Goal: Task Accomplishment & Management: Use online tool/utility

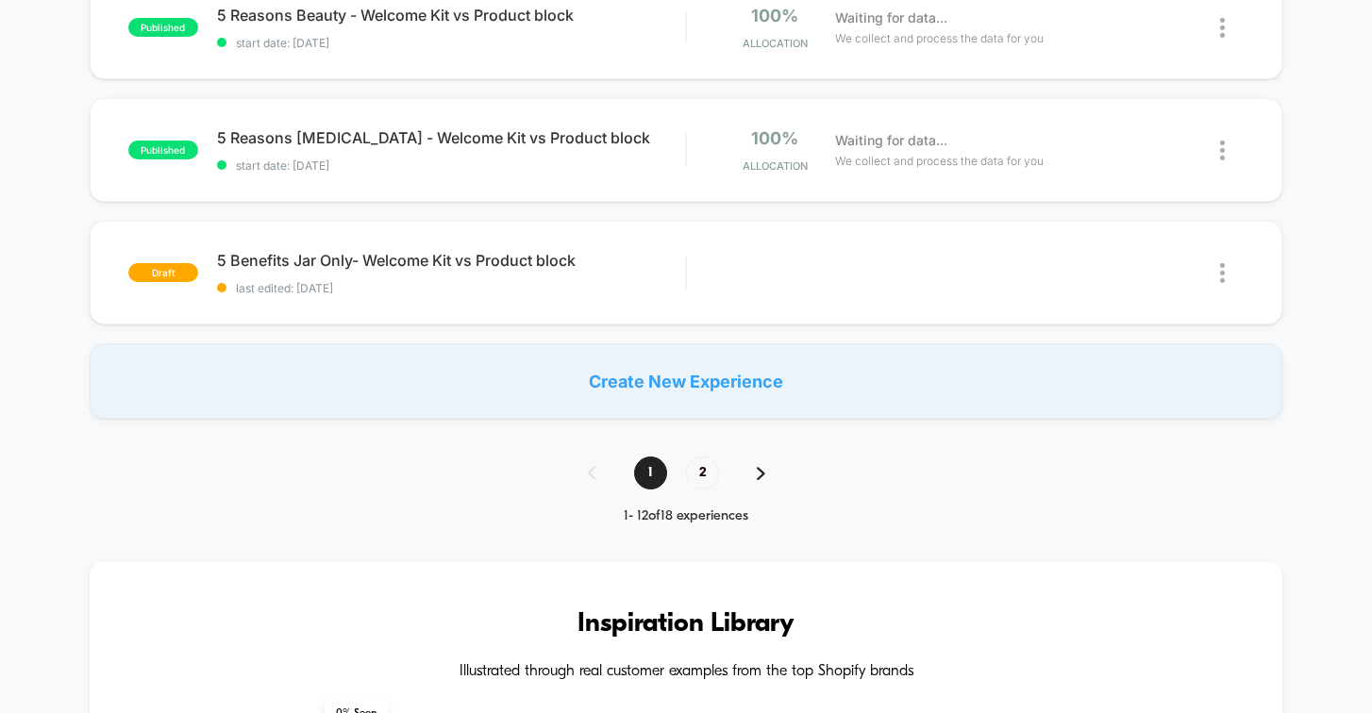
scroll to position [1344, 0]
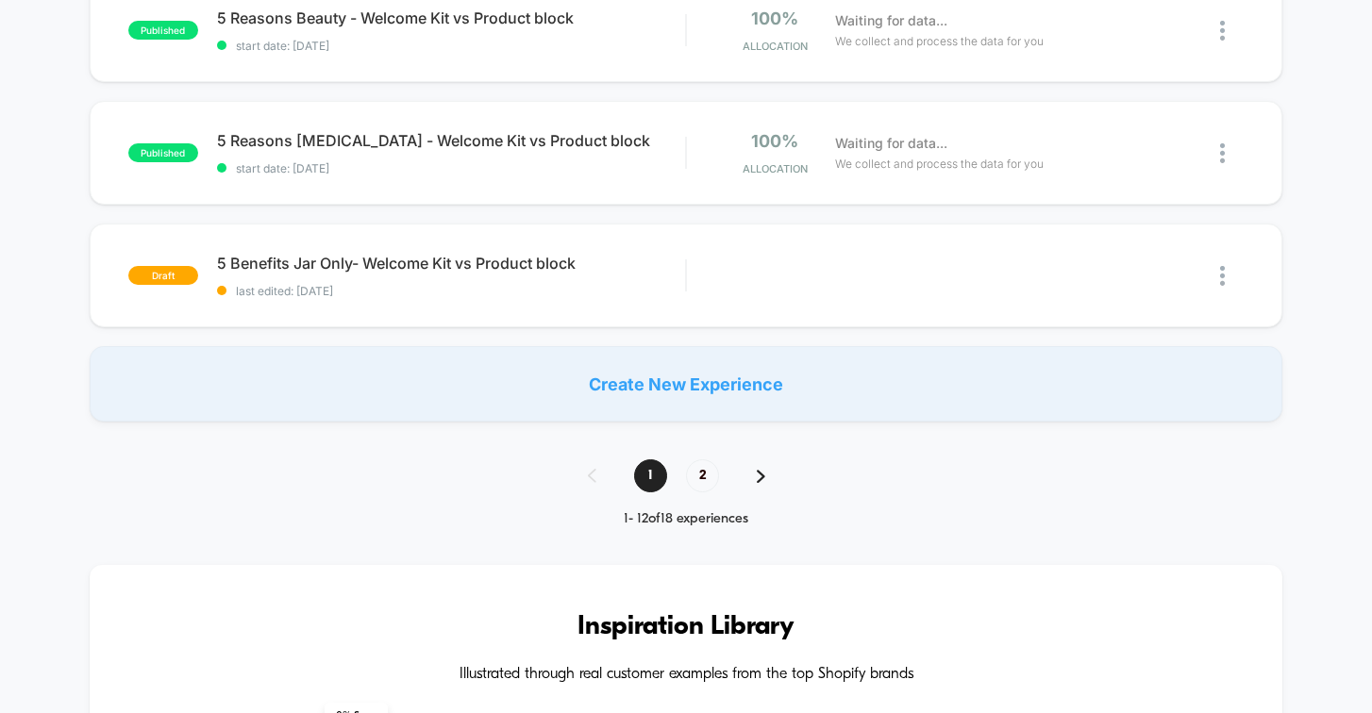
click at [757, 470] on img at bounding box center [761, 476] width 8 height 13
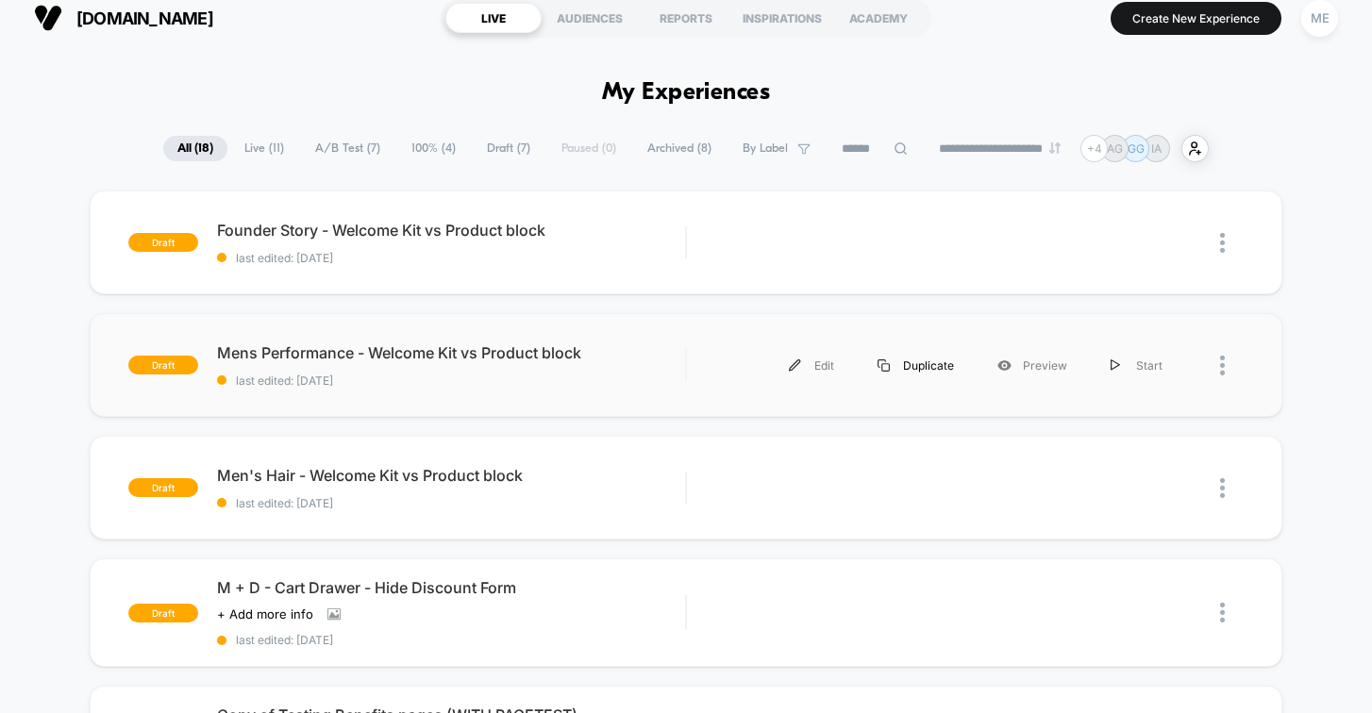
scroll to position [21, 0]
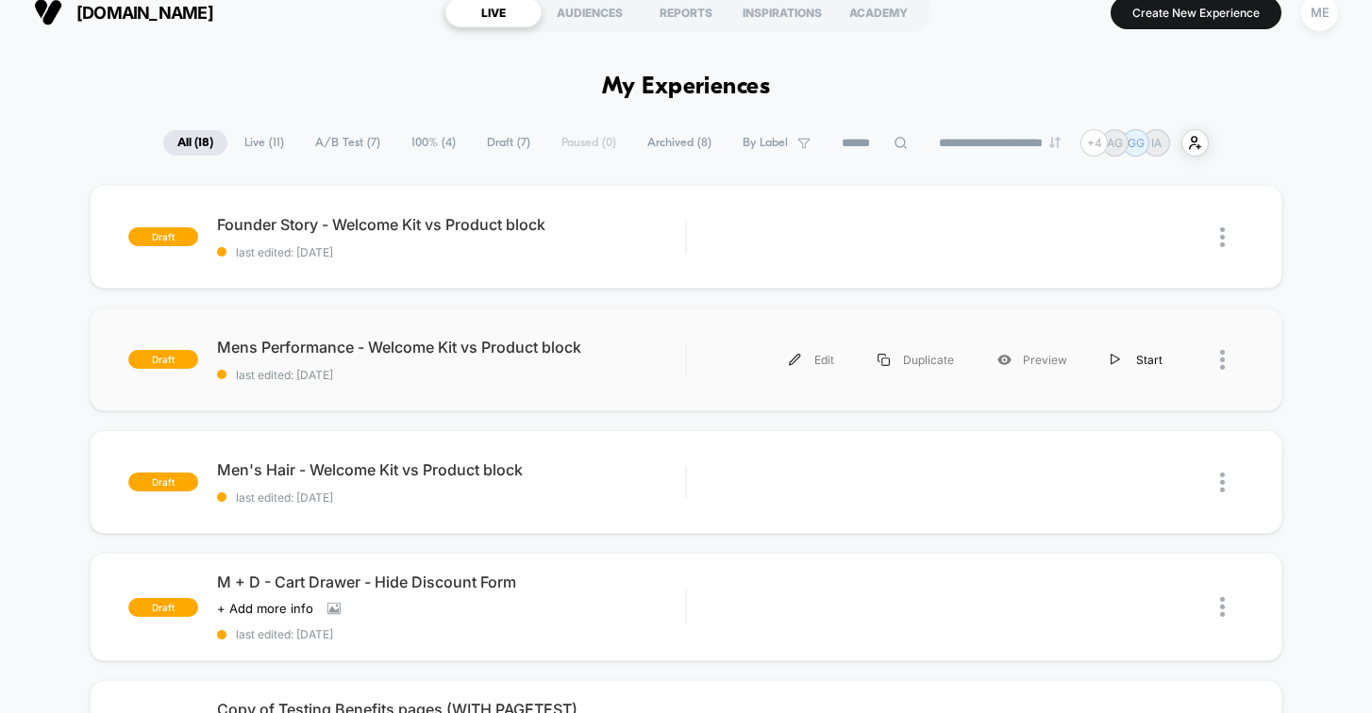
click at [1135, 361] on div "Start" at bounding box center [1136, 360] width 95 height 42
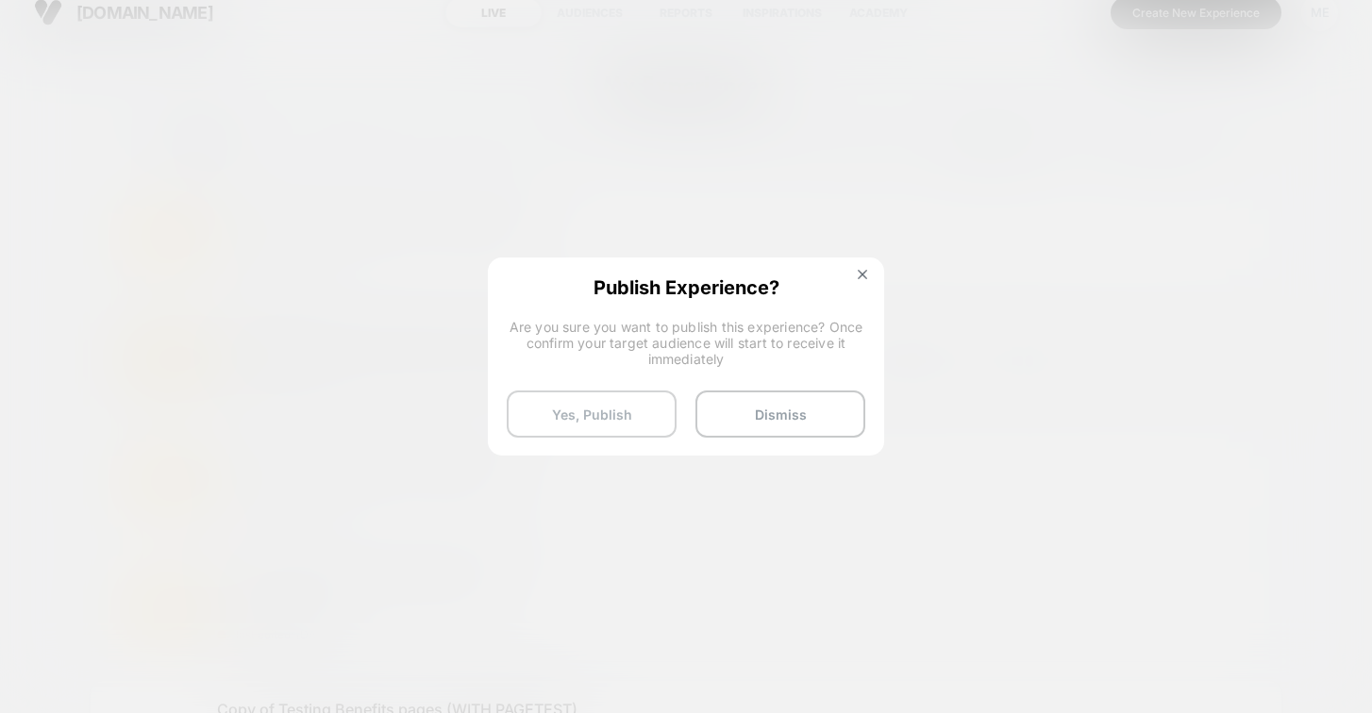
click at [648, 409] on button "Yes, Publish" at bounding box center [592, 414] width 170 height 47
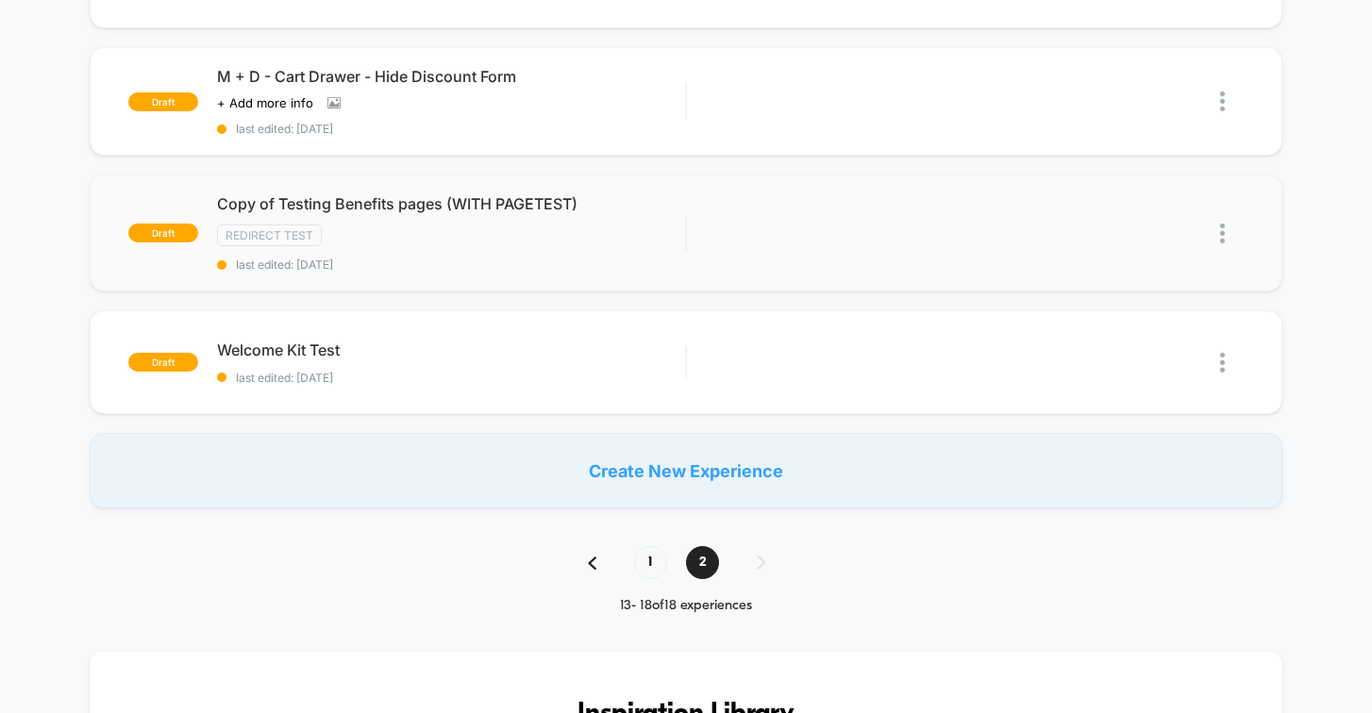
scroll to position [527, 0]
click at [659, 553] on span "1" at bounding box center [650, 561] width 33 height 33
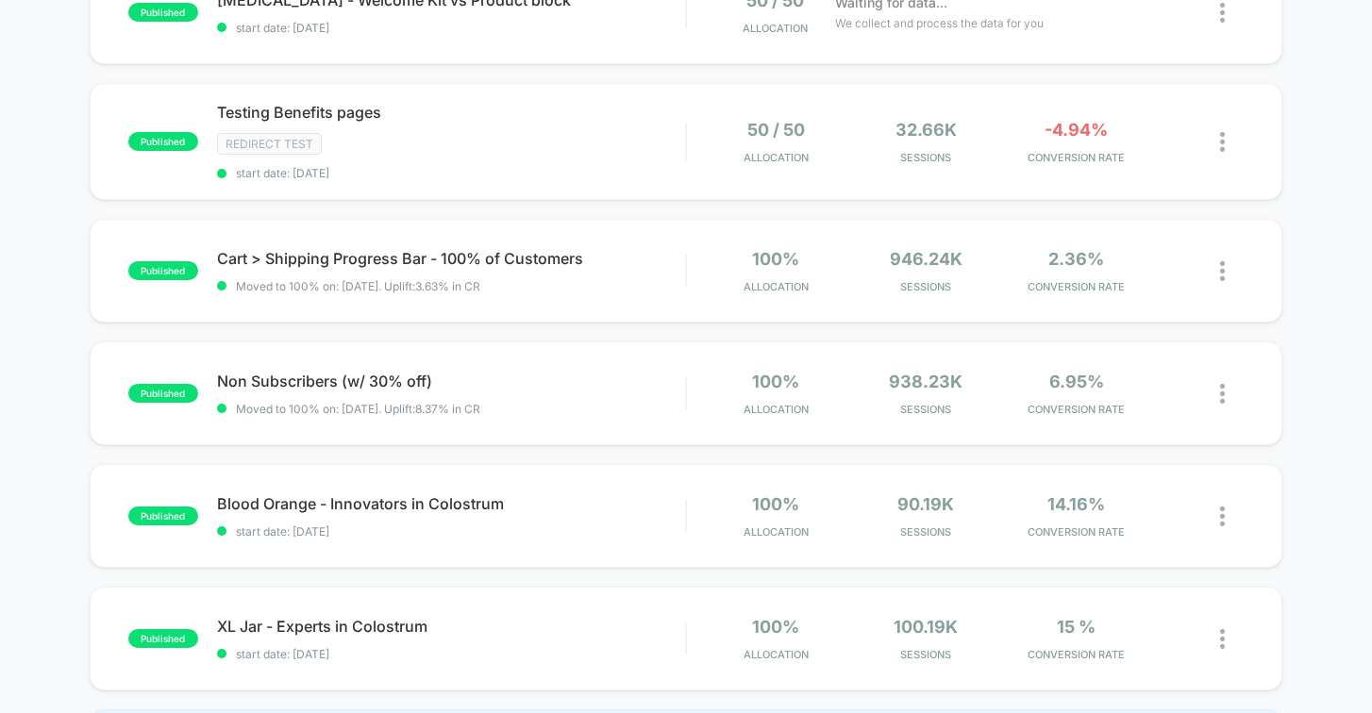
scroll to position [1143, 0]
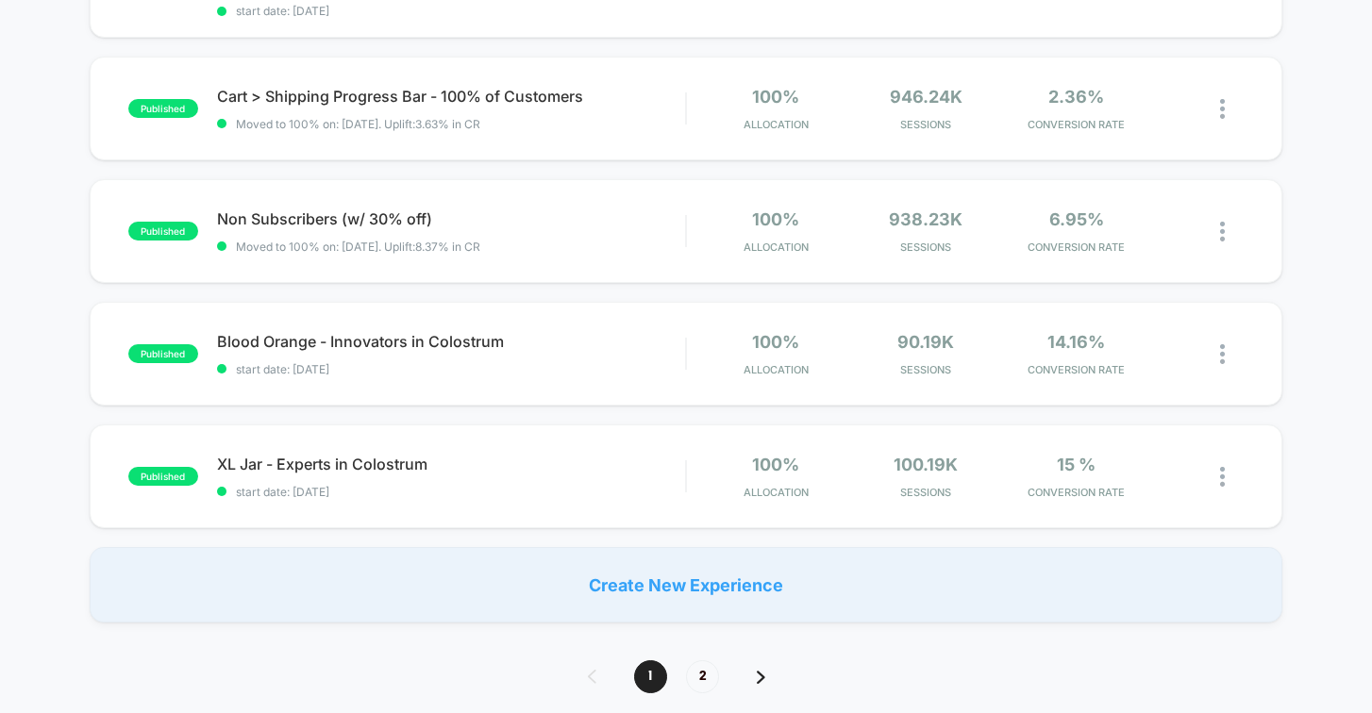
click at [707, 660] on div "1 2" at bounding box center [686, 676] width 234 height 33
click at [706, 665] on span "2" at bounding box center [702, 676] width 33 height 33
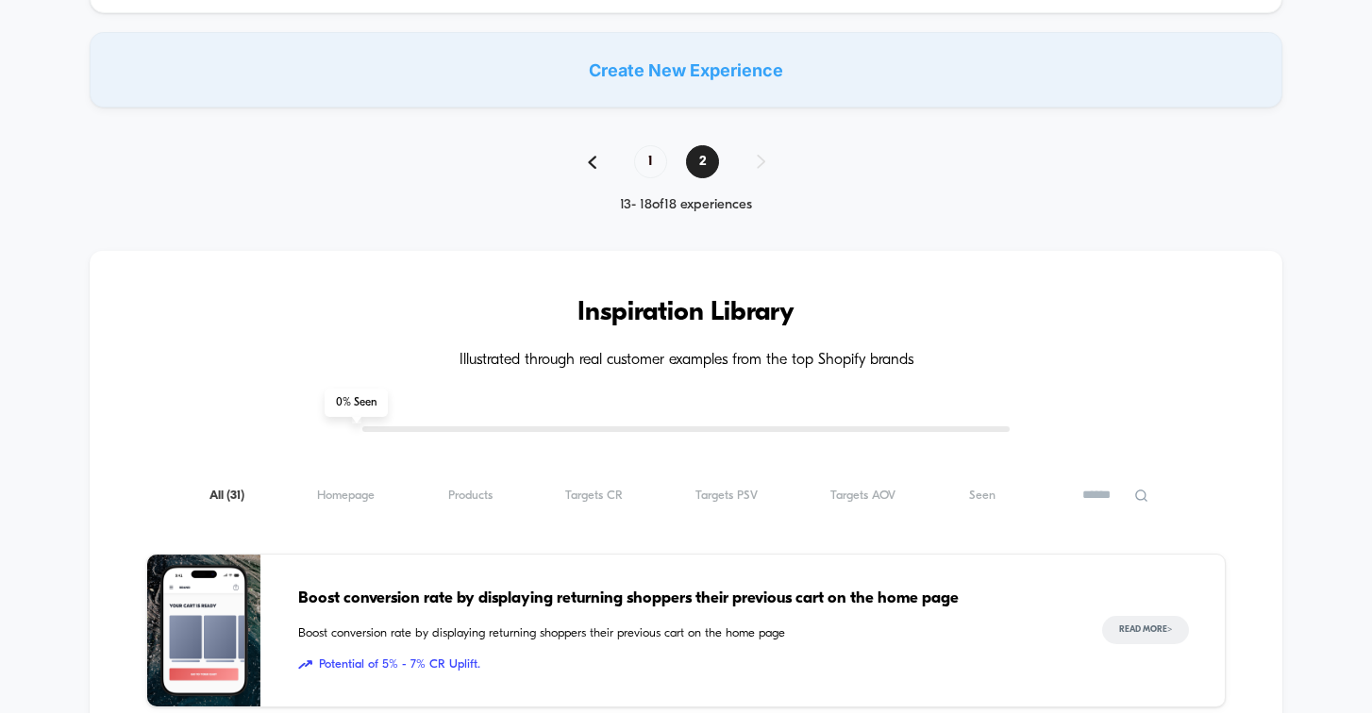
scroll to position [0, 0]
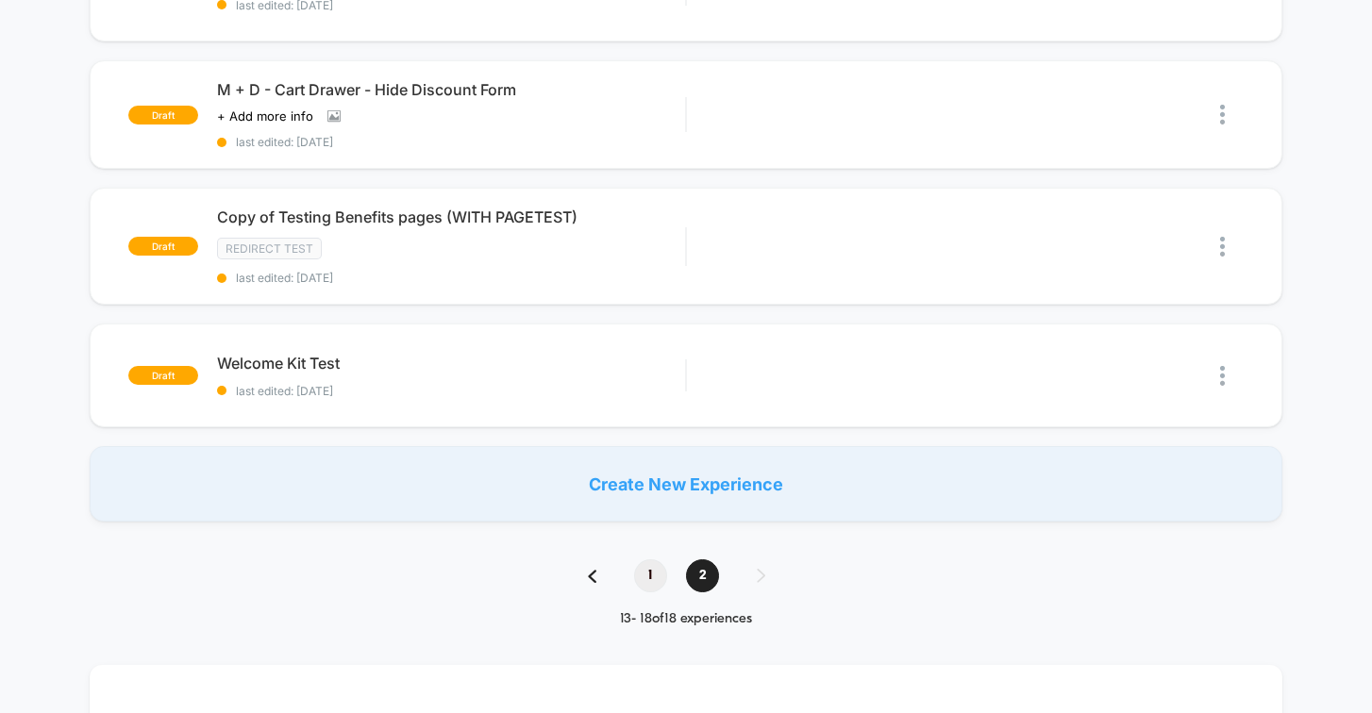
click at [653, 574] on span "1" at bounding box center [650, 575] width 33 height 33
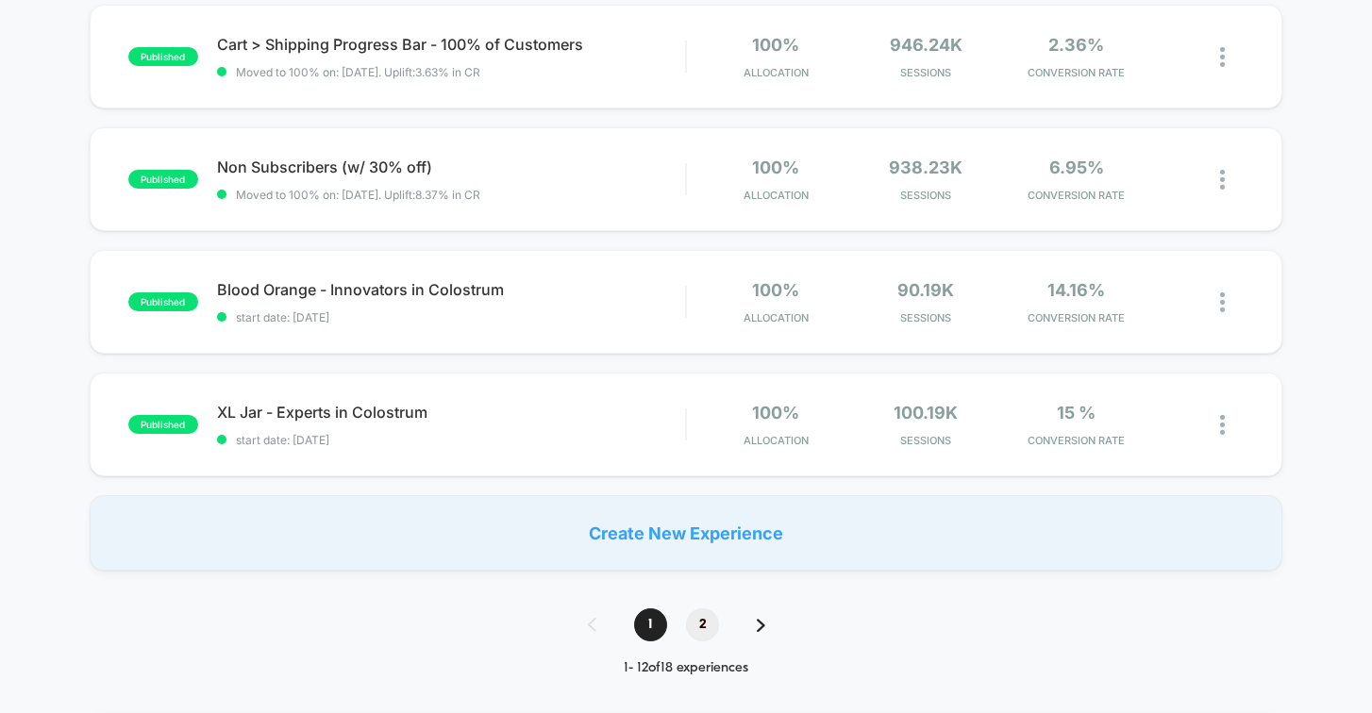
click at [702, 621] on span "2" at bounding box center [702, 624] width 33 height 33
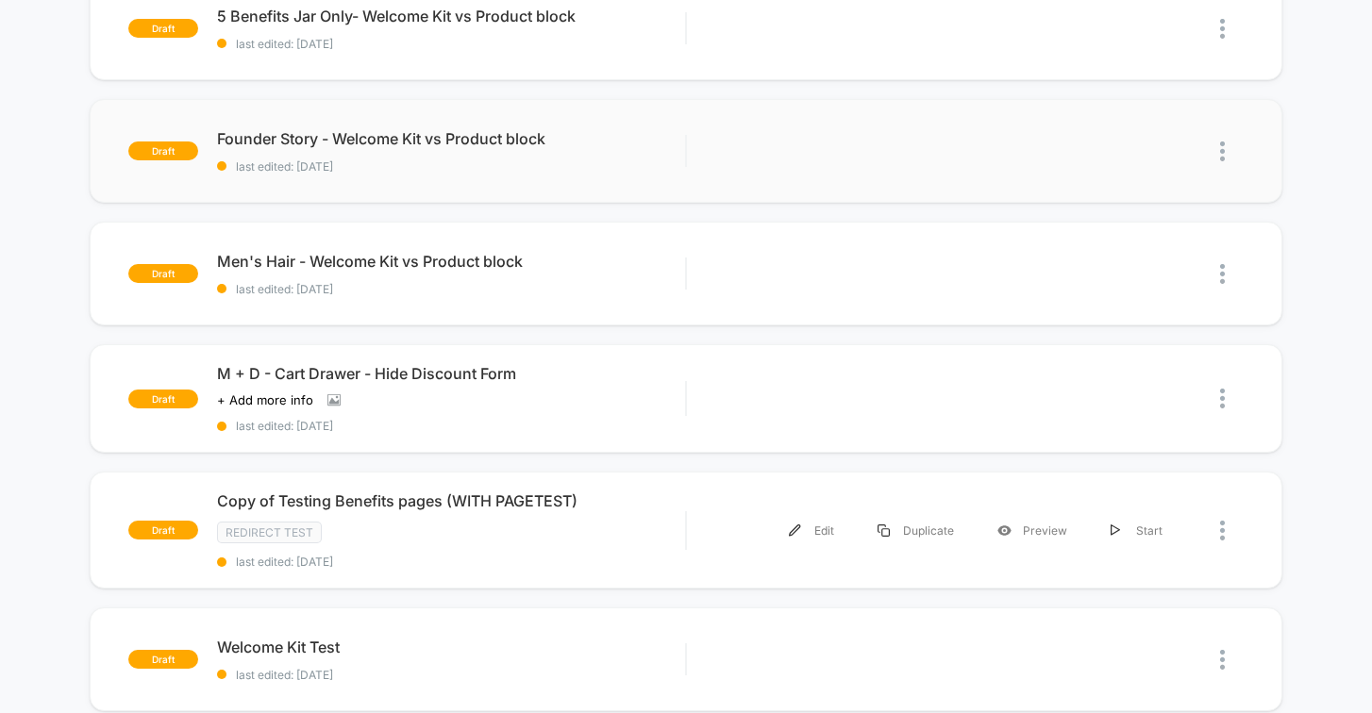
scroll to position [4, 0]
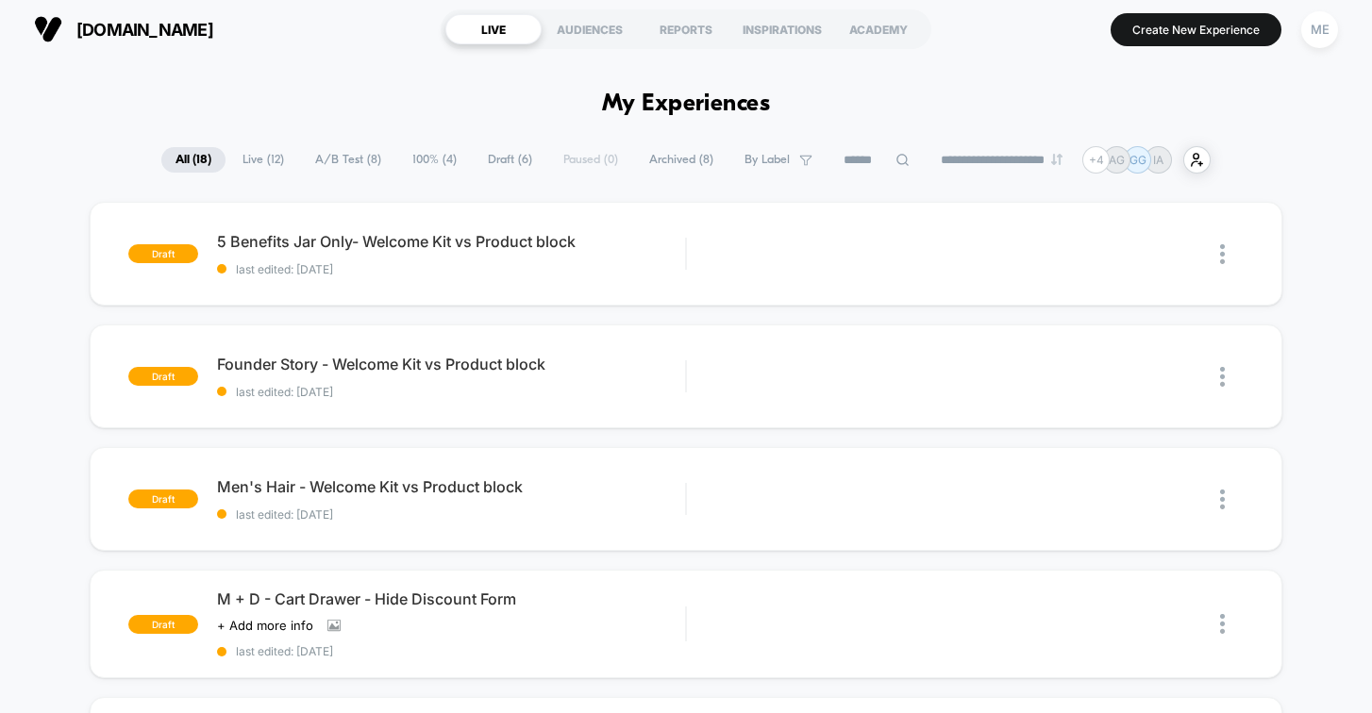
click at [502, 163] on span "Draft ( 6 )" at bounding box center [510, 159] width 73 height 25
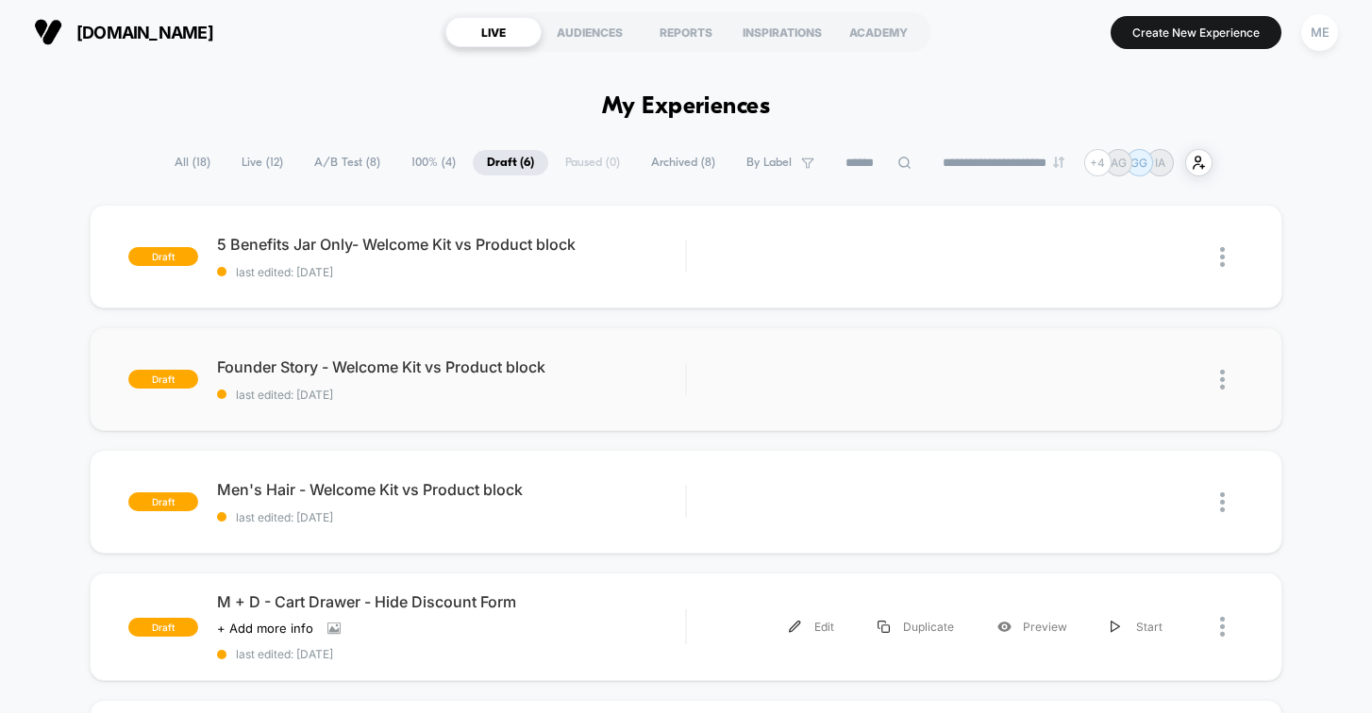
scroll to position [0, 0]
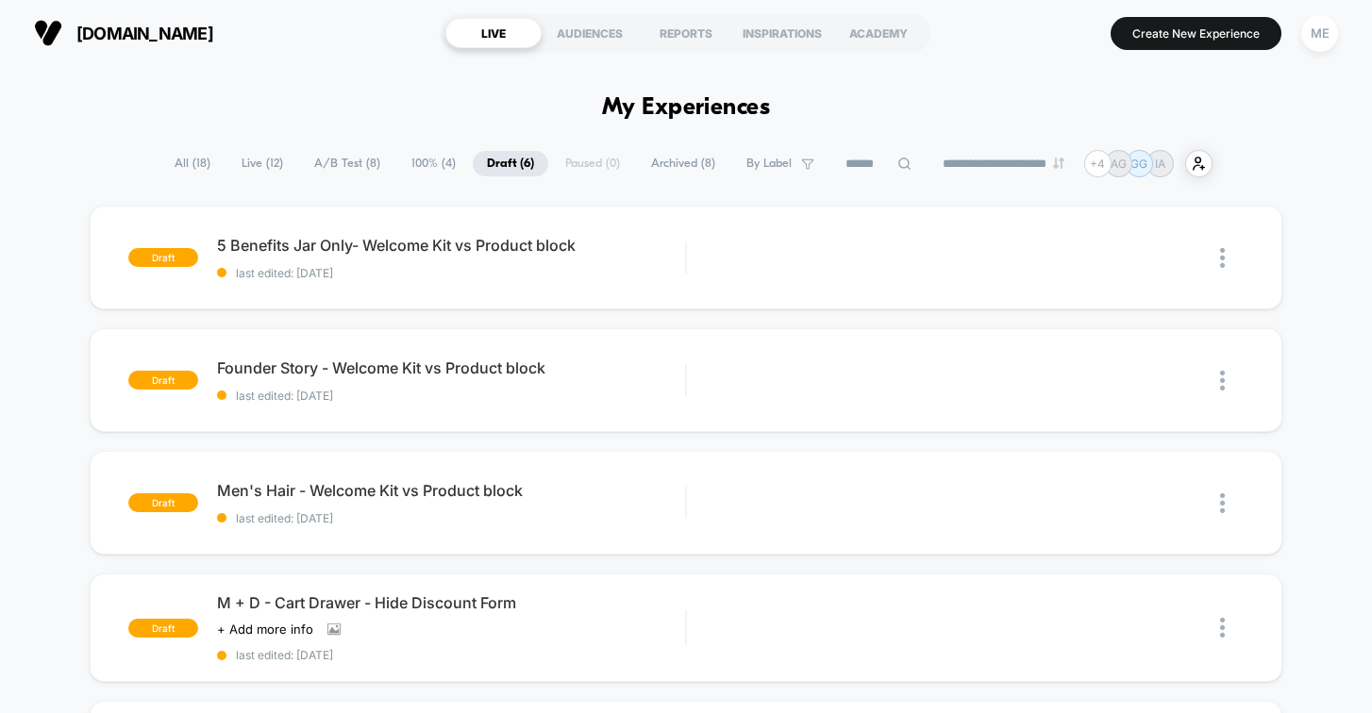
click at [262, 165] on span "Live ( 12 )" at bounding box center [262, 163] width 70 height 25
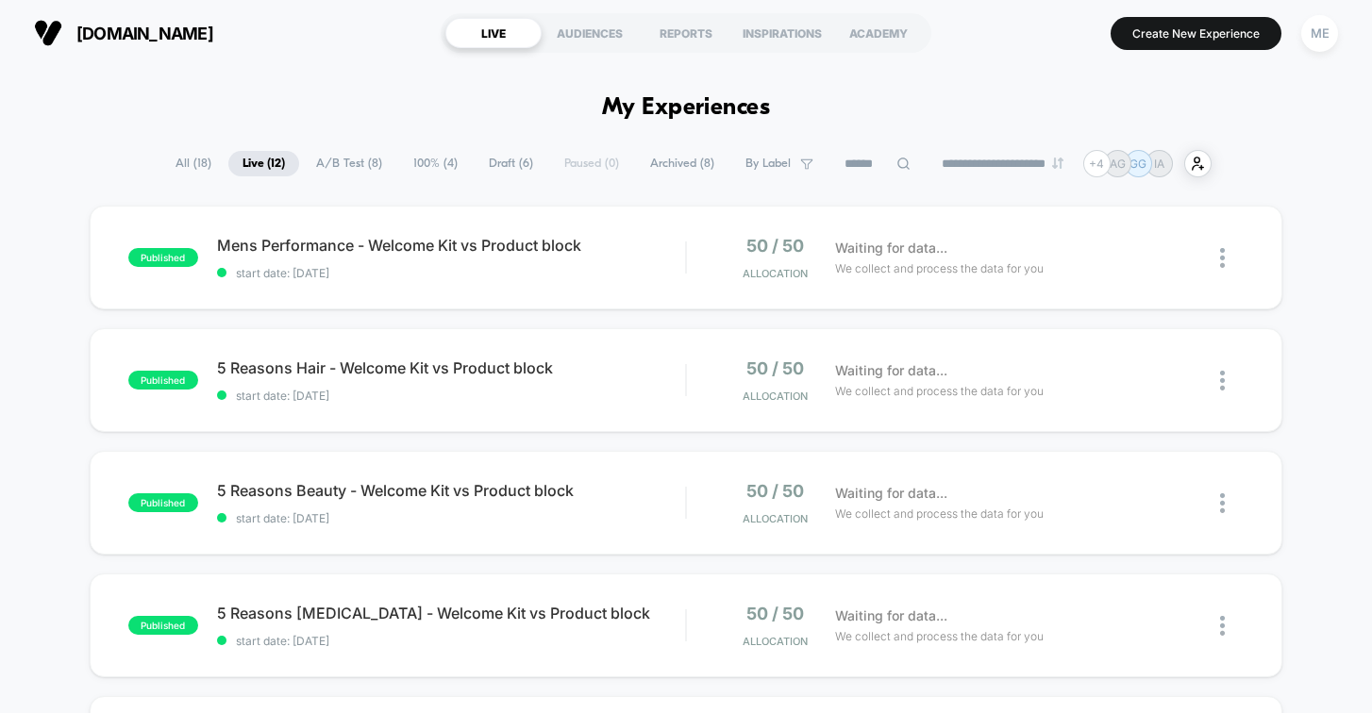
click at [511, 162] on span "Draft ( 6 )" at bounding box center [510, 163] width 73 height 25
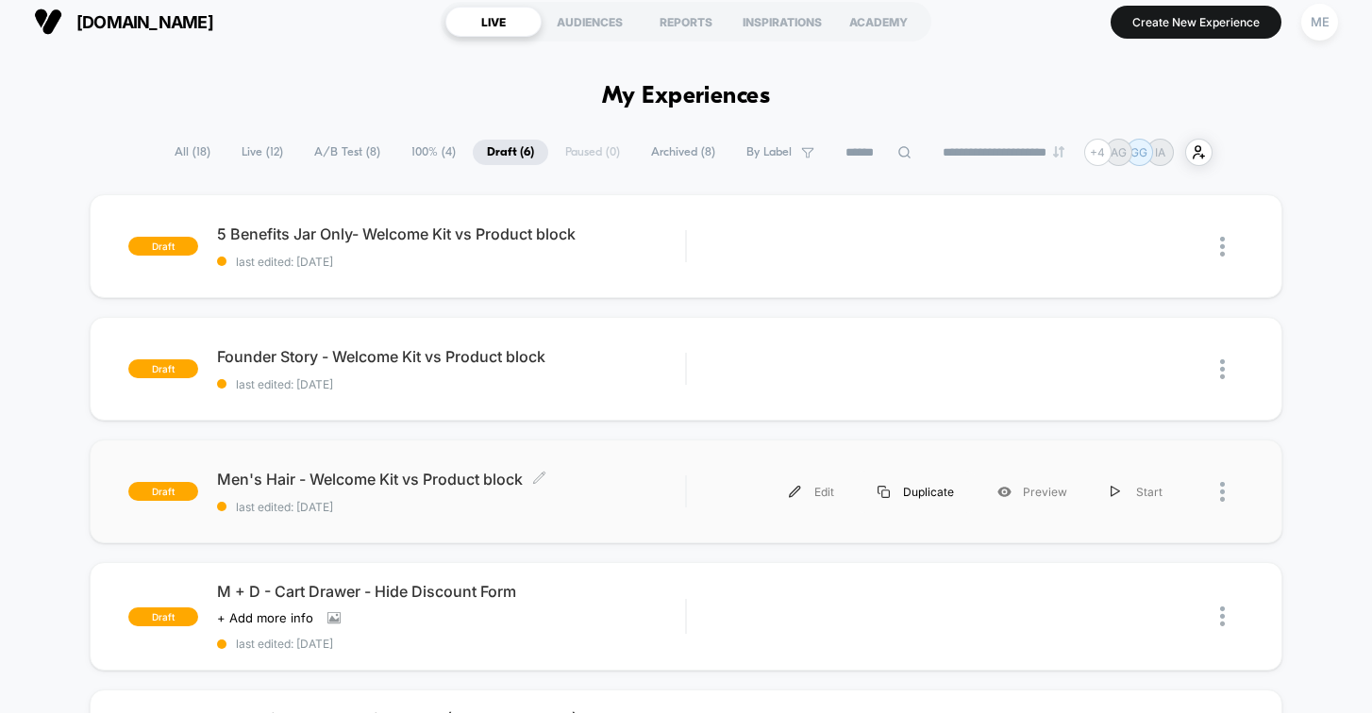
scroll to position [16, 0]
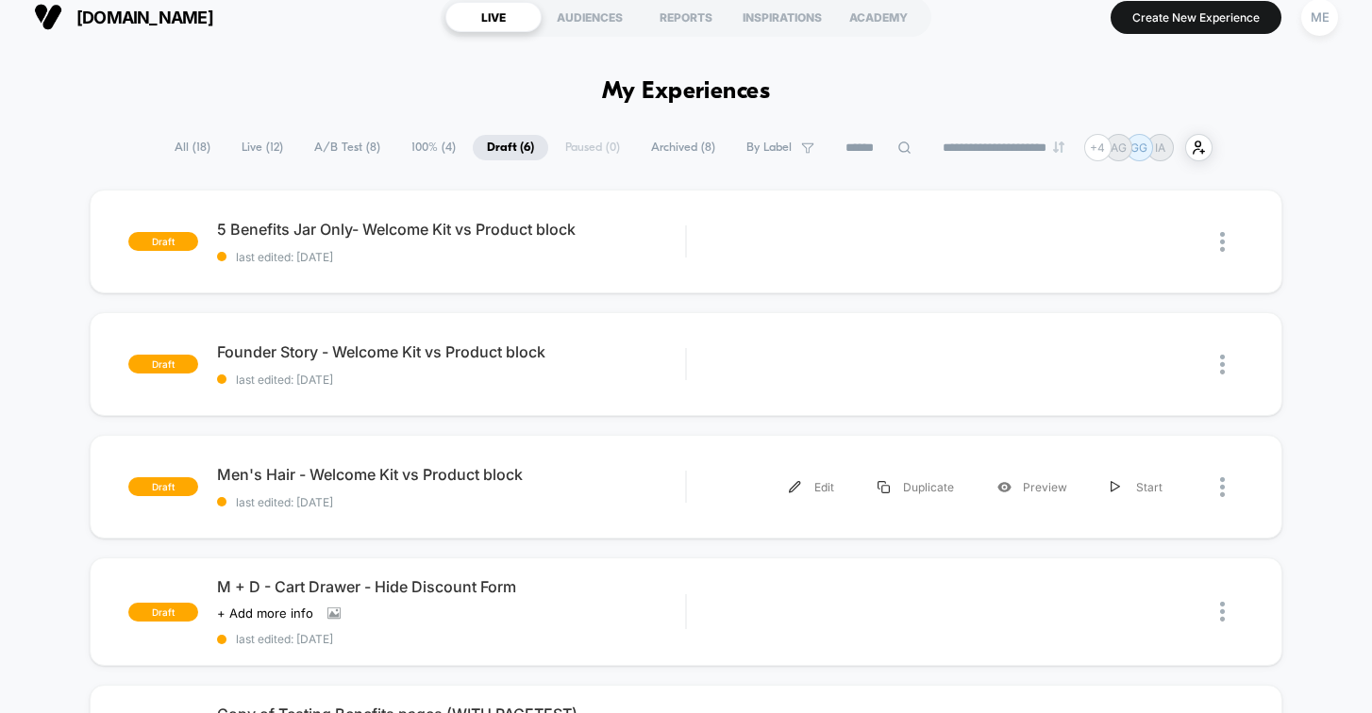
click at [816, 491] on div "Edit" at bounding box center [811, 487] width 89 height 42
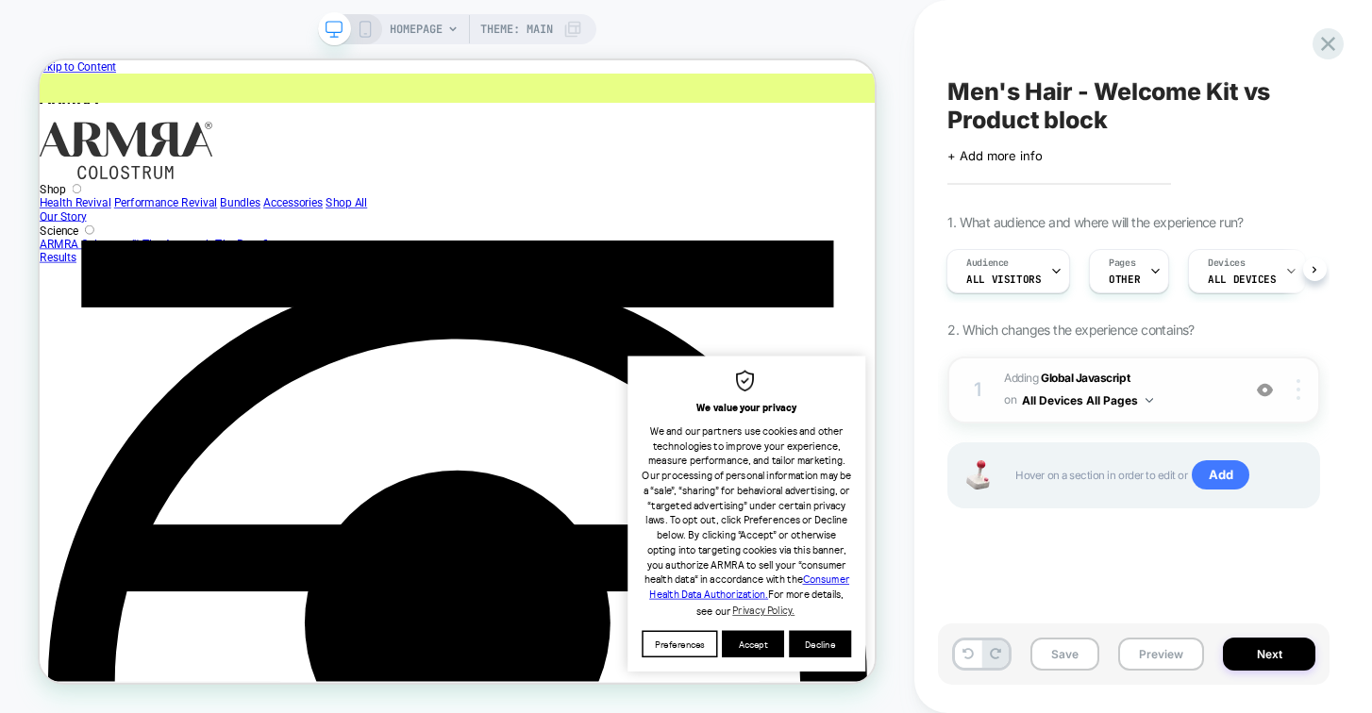
click at [1303, 391] on div at bounding box center [1300, 389] width 36 height 21
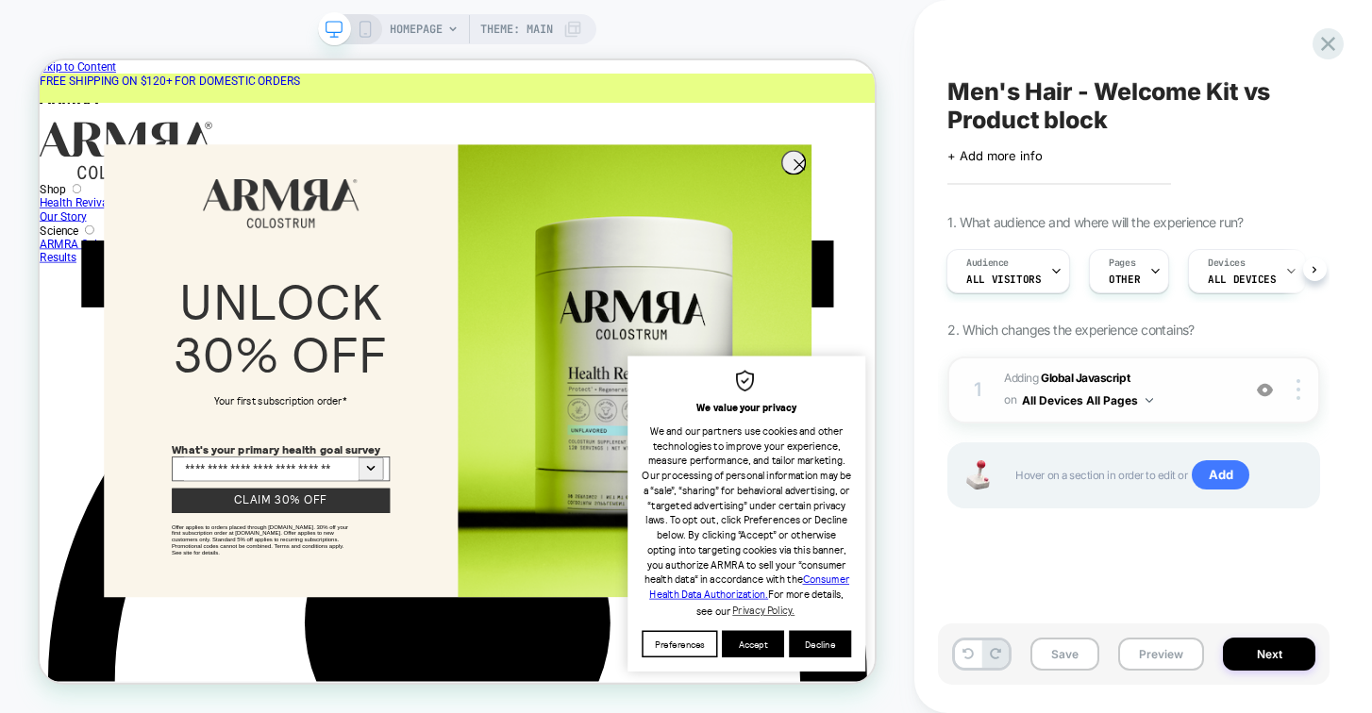
click at [1153, 402] on span "Adding Global Javascript on All Devices All Pages" at bounding box center [1117, 390] width 226 height 44
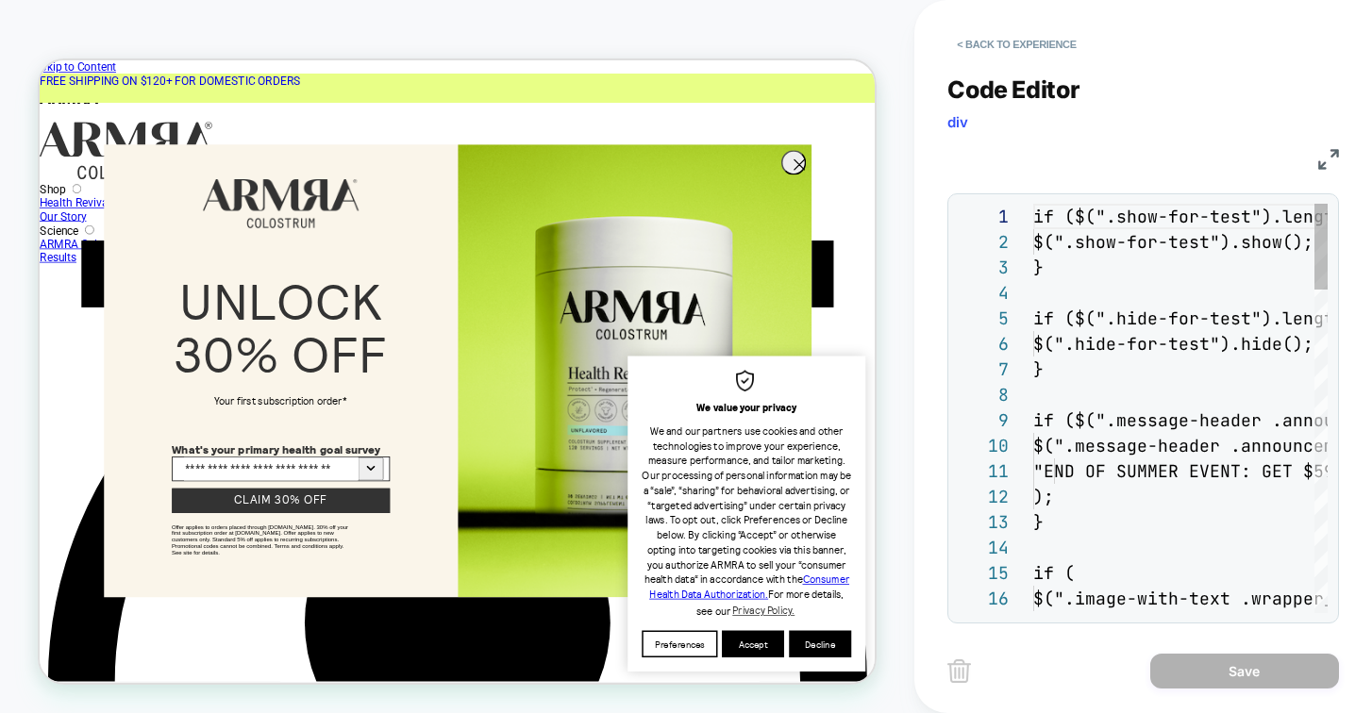
scroll to position [255, 0]
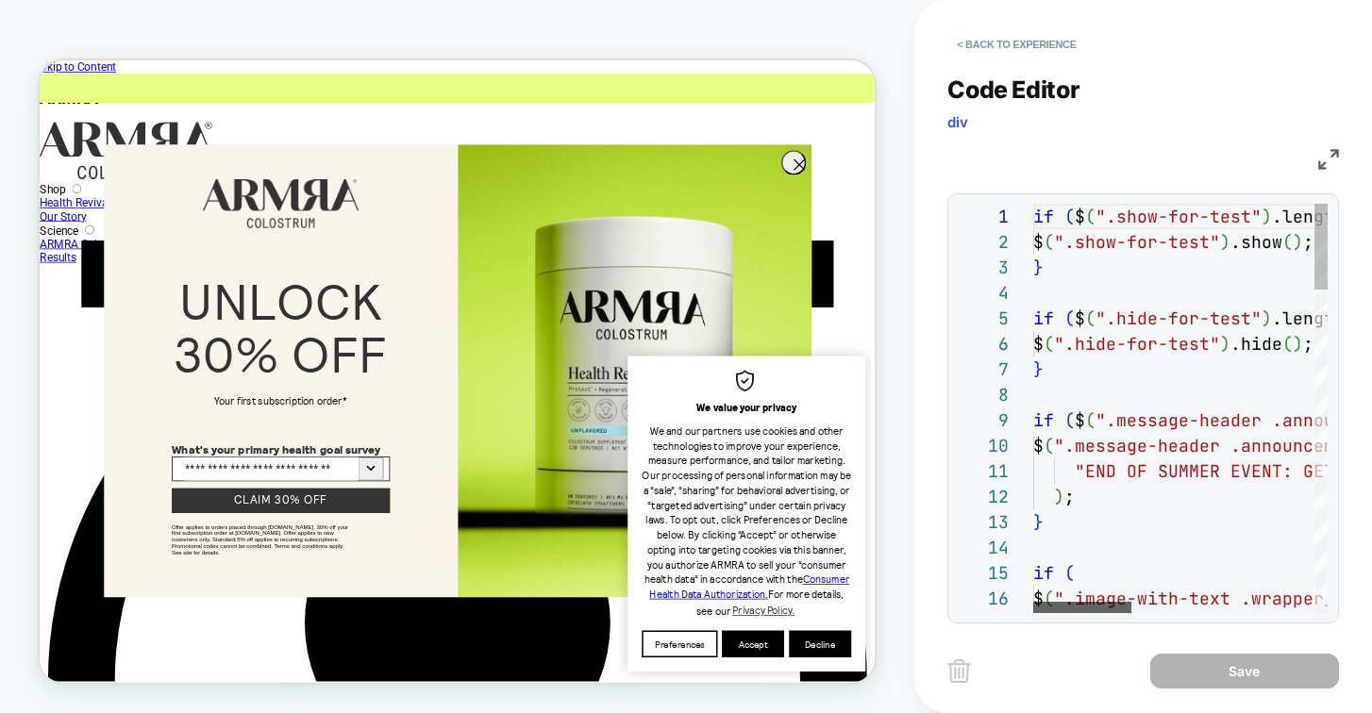
click at [1033, 613] on div at bounding box center [1082, 607] width 98 height 11
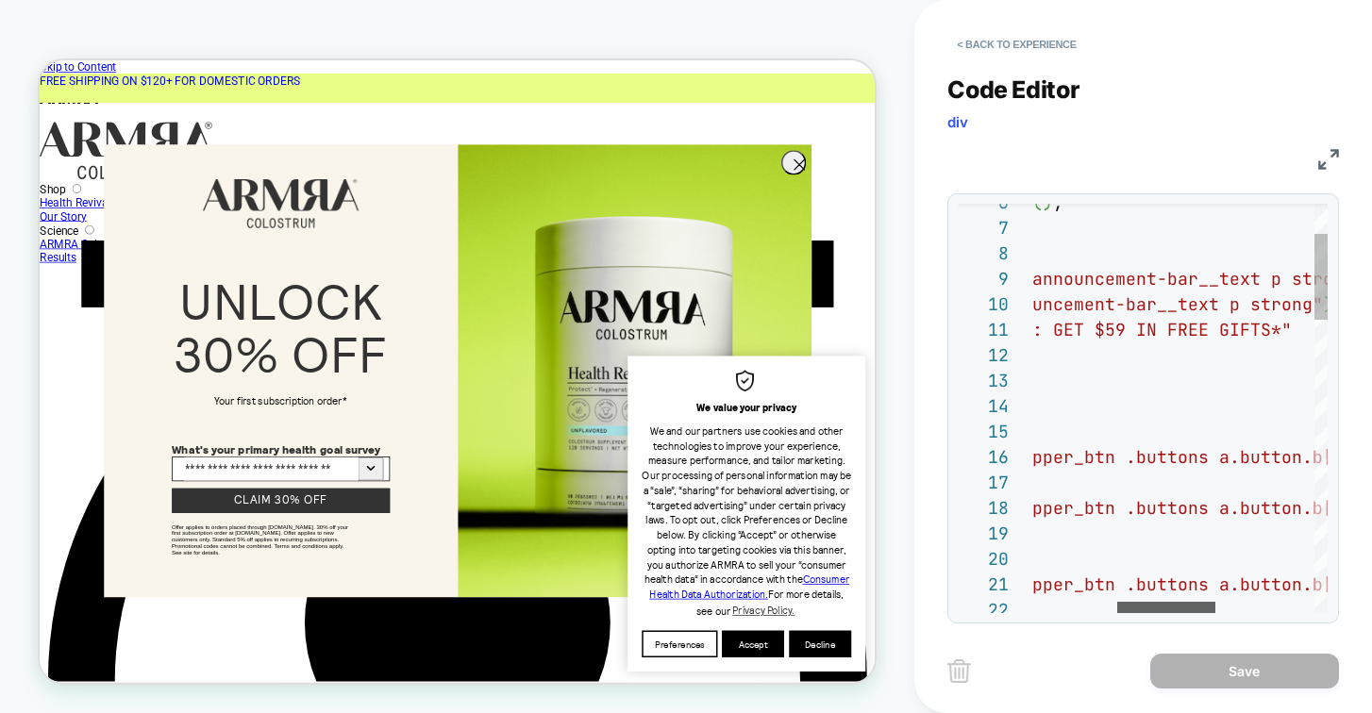
click at [1181, 605] on div at bounding box center [1166, 607] width 98 height 11
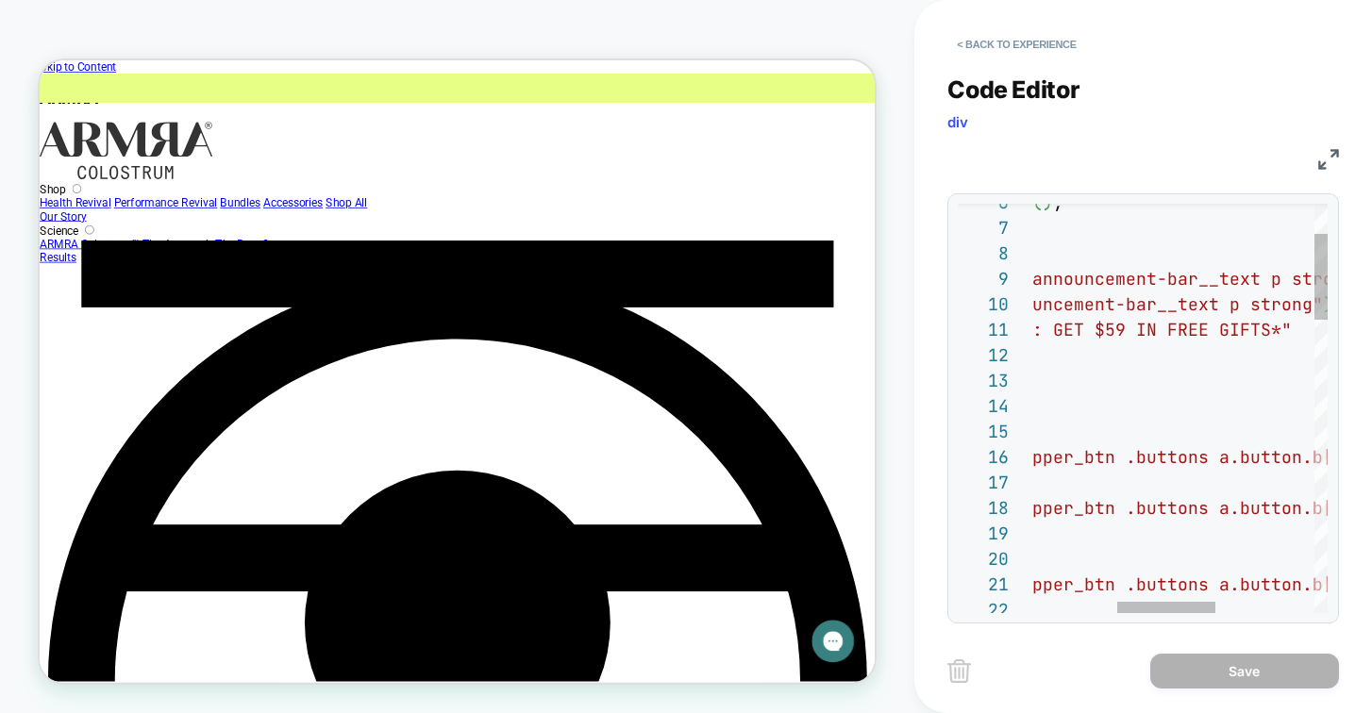
scroll to position [0, 489]
type textarea "**********"
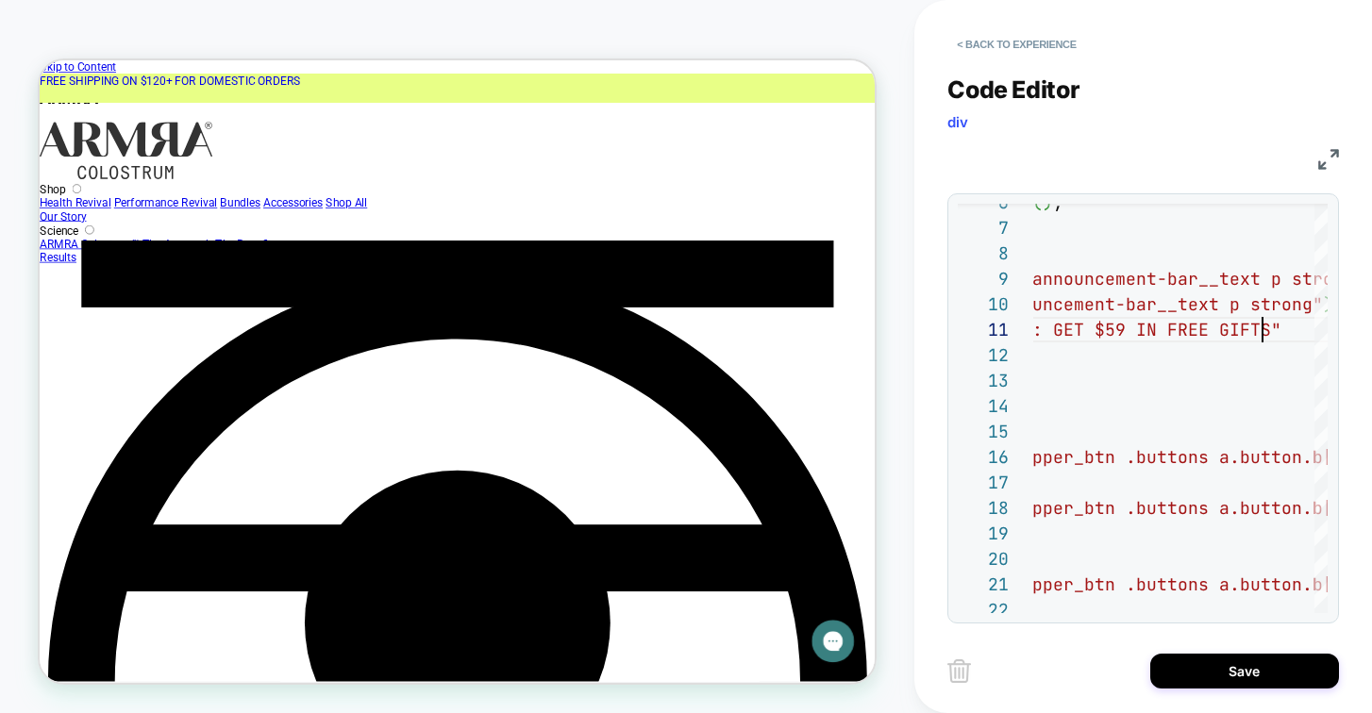
scroll to position [0, 479]
click at [1204, 662] on button "Save" at bounding box center [1244, 671] width 189 height 35
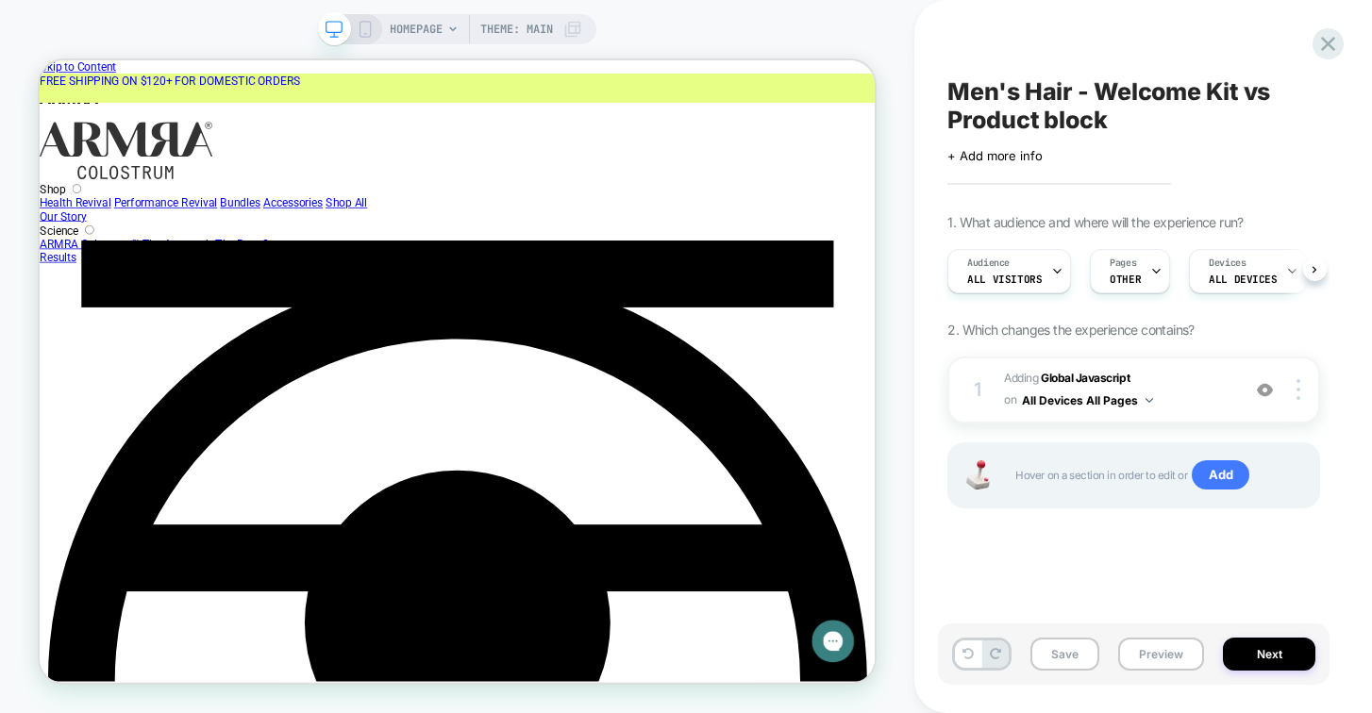
scroll to position [0, 1]
click at [1065, 658] on button "Save" at bounding box center [1064, 654] width 69 height 33
click at [1145, 658] on button "Preview" at bounding box center [1161, 654] width 86 height 33
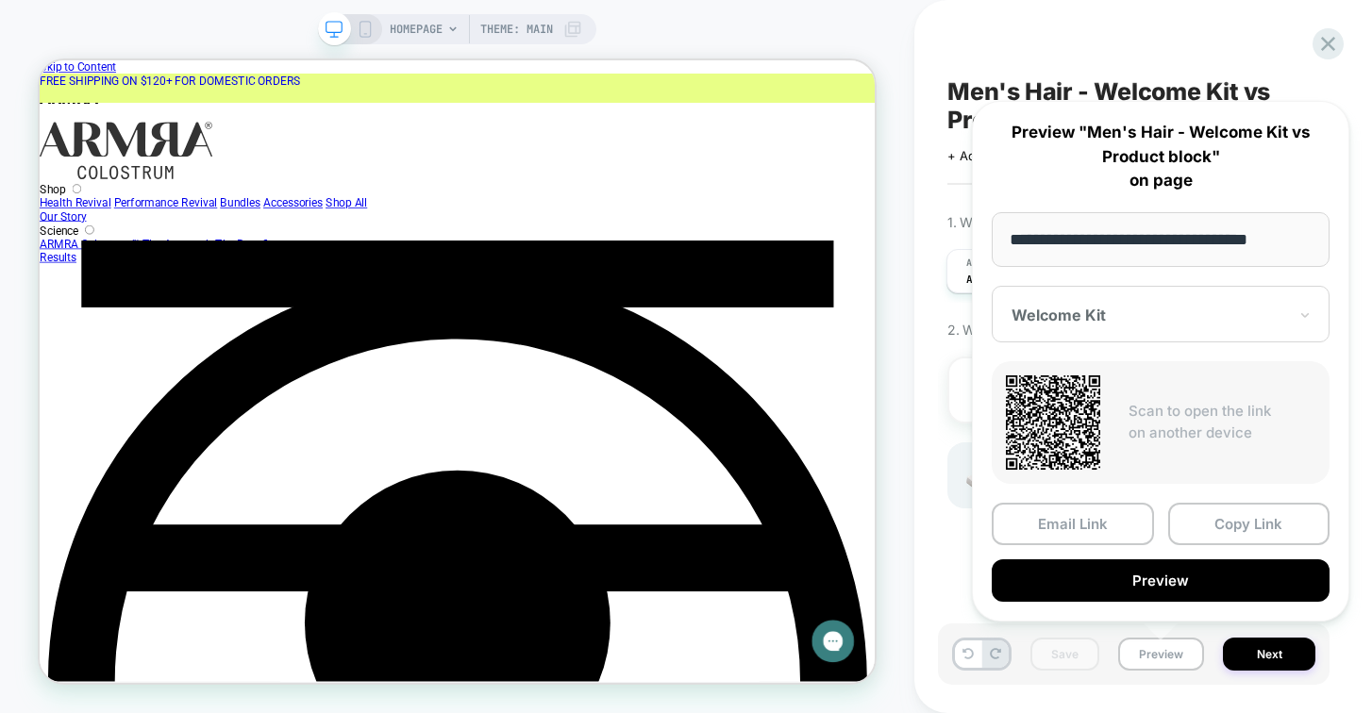
drag, startPoint x: 1301, startPoint y: 239, endPoint x: 1071, endPoint y: 240, distance: 230.2
click at [1071, 240] on input "**********" at bounding box center [1160, 239] width 338 height 55
click at [1070, 240] on input "**********" at bounding box center [1160, 239] width 338 height 55
click at [1219, 534] on button "Copy Link" at bounding box center [1249, 524] width 162 height 42
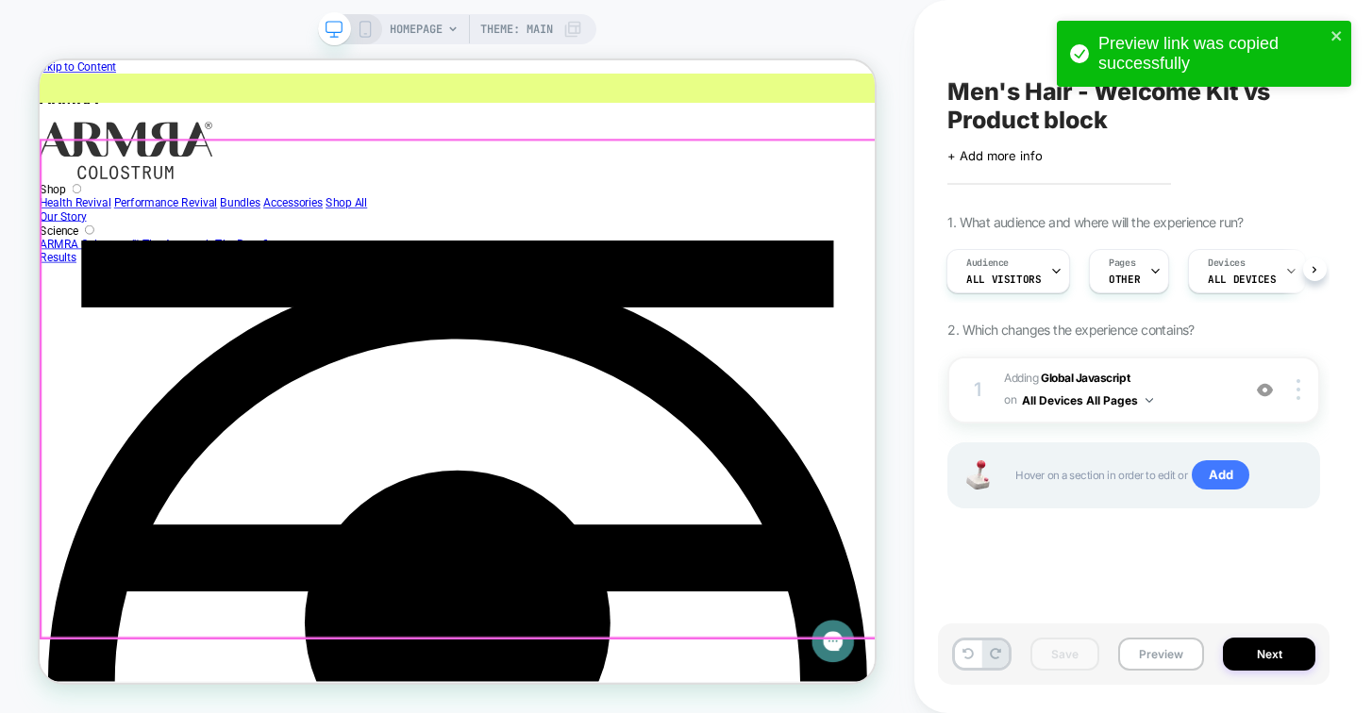
scroll to position [0, 3]
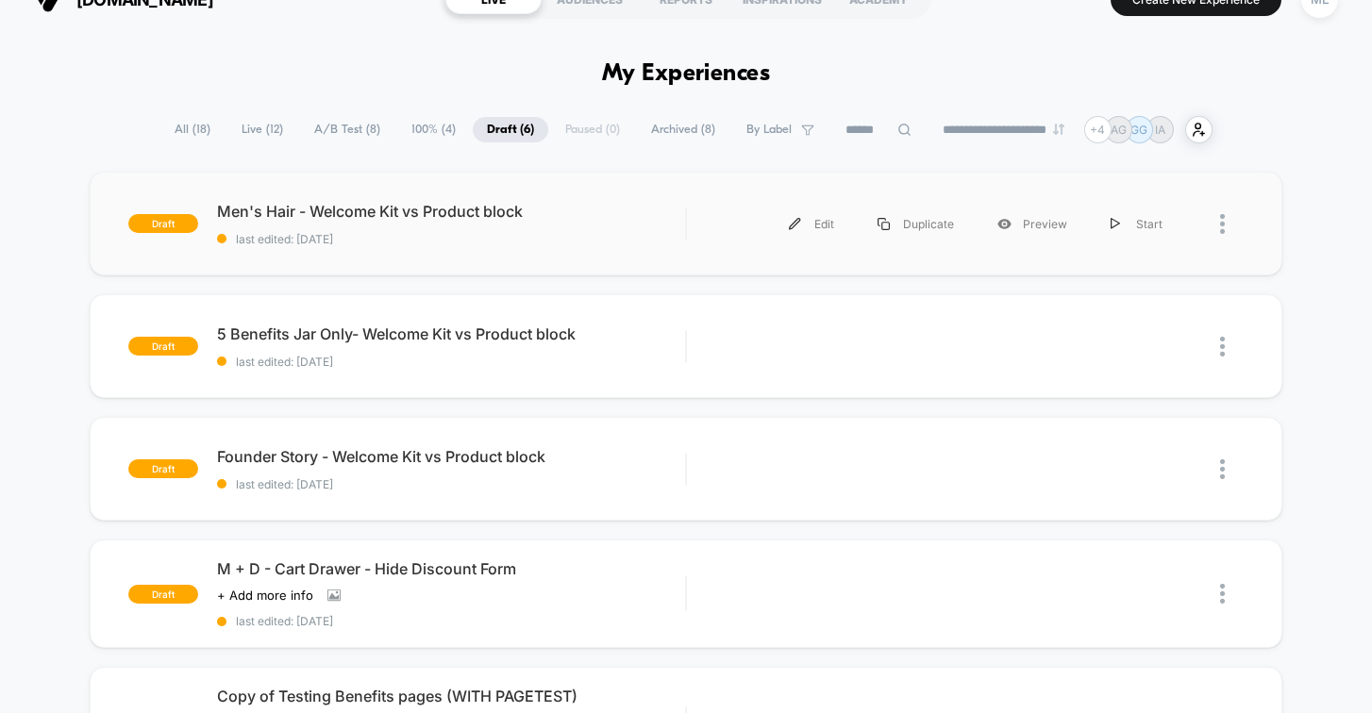
scroll to position [33, 0]
click at [1142, 226] on div "Start" at bounding box center [1136, 225] width 95 height 42
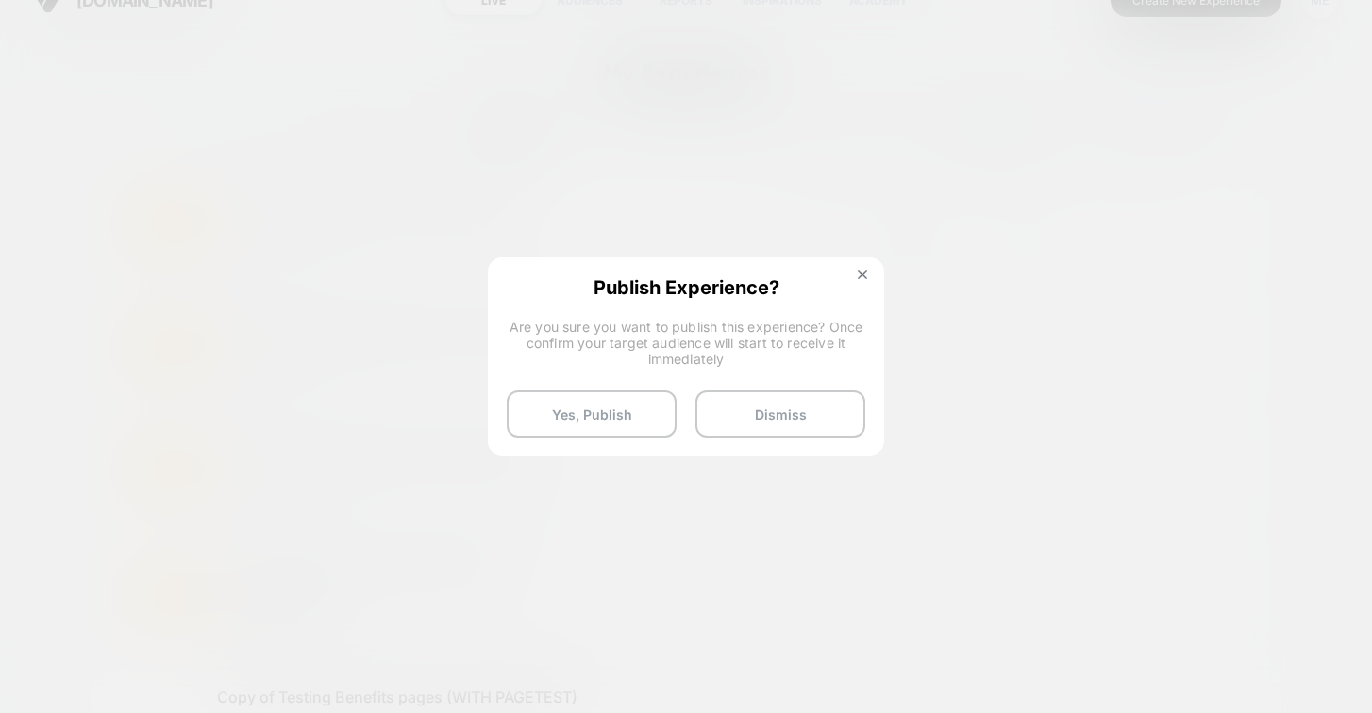
click at [796, 413] on button "Dismiss" at bounding box center [780, 414] width 170 height 47
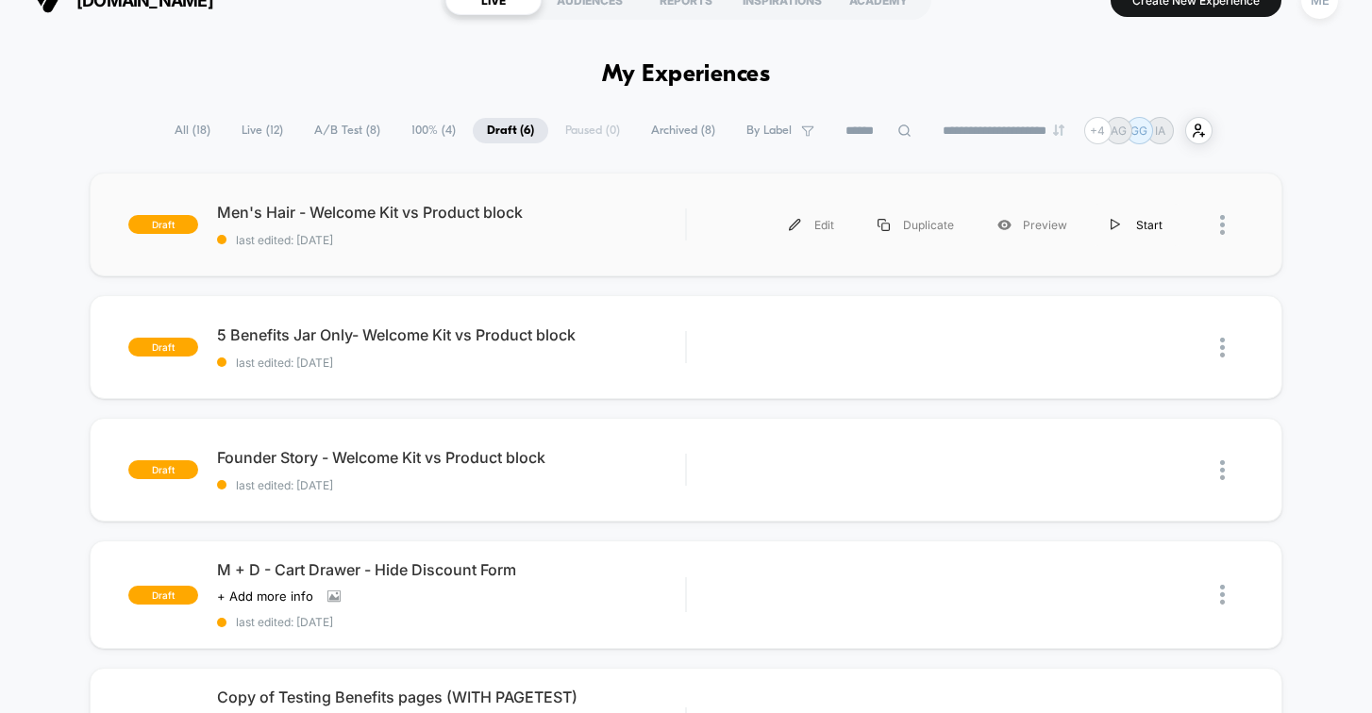
click at [1143, 225] on div "Start" at bounding box center [1136, 225] width 95 height 42
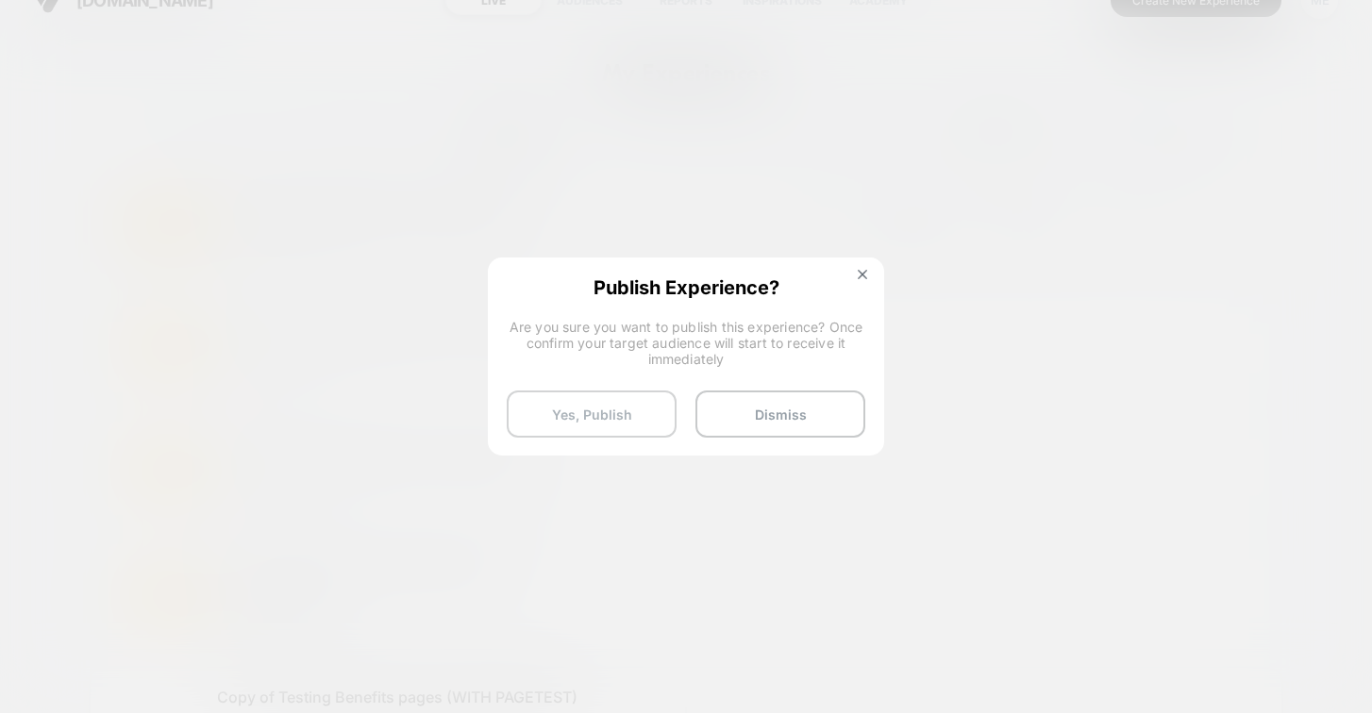
click at [618, 420] on button "Yes, Publish" at bounding box center [592, 414] width 170 height 47
